Goal: Task Accomplishment & Management: Manage account settings

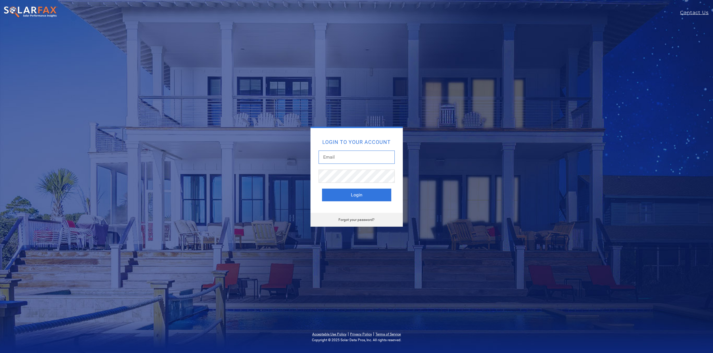
click at [371, 158] on input "text" at bounding box center [357, 157] width 76 height 13
click at [0, 353] on com-1password-button at bounding box center [0, 353] width 0 height 0
drag, startPoint x: 449, startPoint y: 159, endPoint x: 434, endPoint y: 152, distance: 16.7
click at [449, 159] on div "Login to your account Login Forgot your password?" at bounding box center [357, 177] width 254 height 100
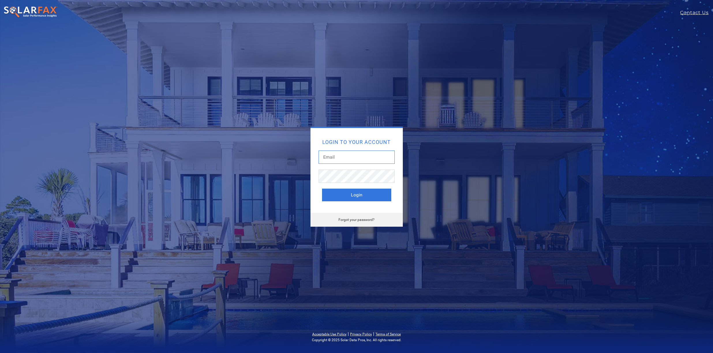
click at [332, 156] on input "text" at bounding box center [357, 157] width 76 height 13
type input "brad.knudsen@scanifly.com"
